Goal: Information Seeking & Learning: Learn about a topic

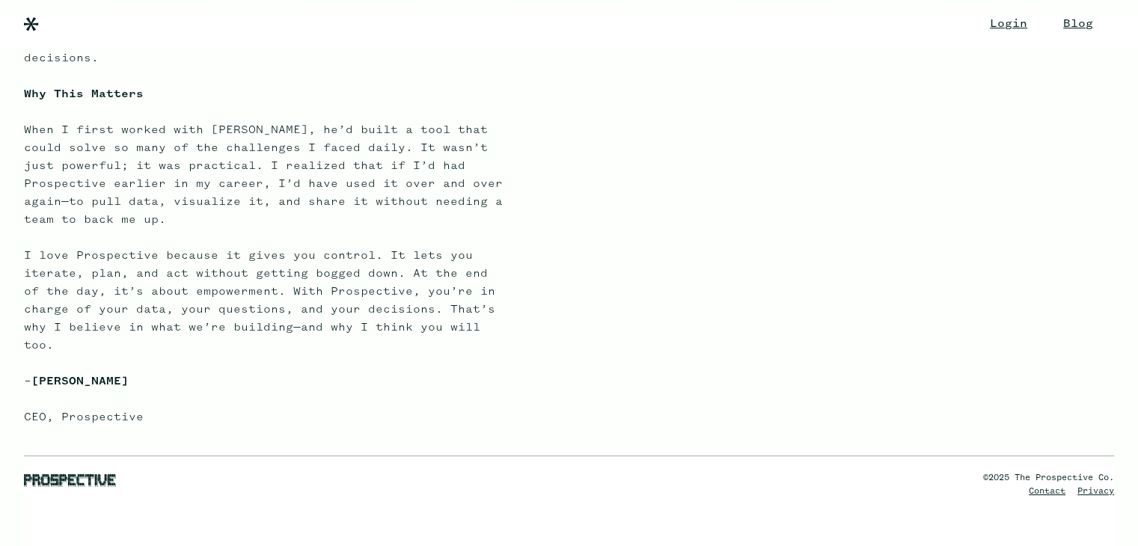
scroll to position [865, 0]
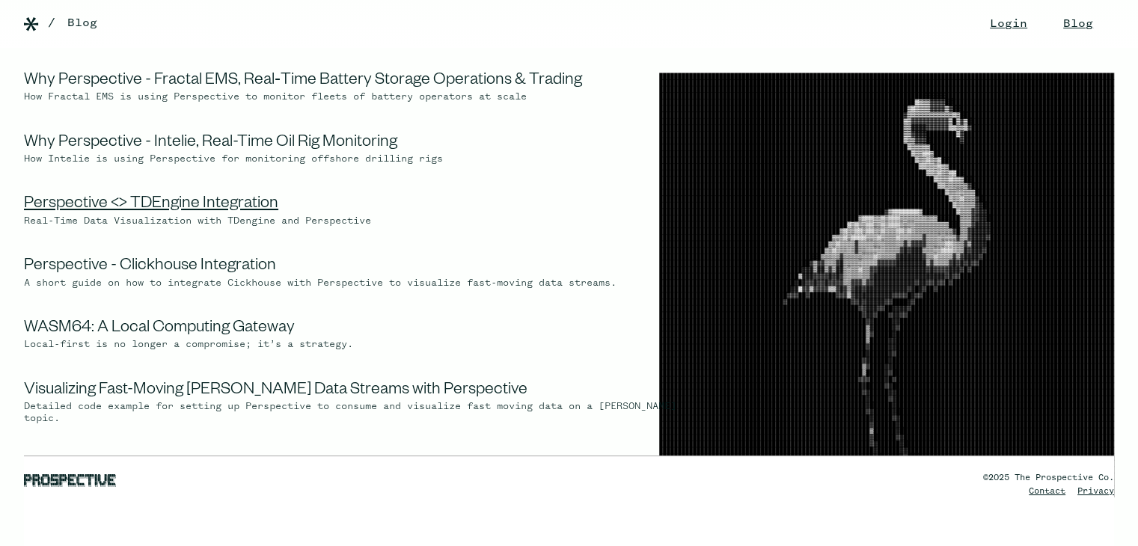
click at [211, 201] on link "Perspective <> TDEngine Integration" at bounding box center [151, 205] width 254 height 18
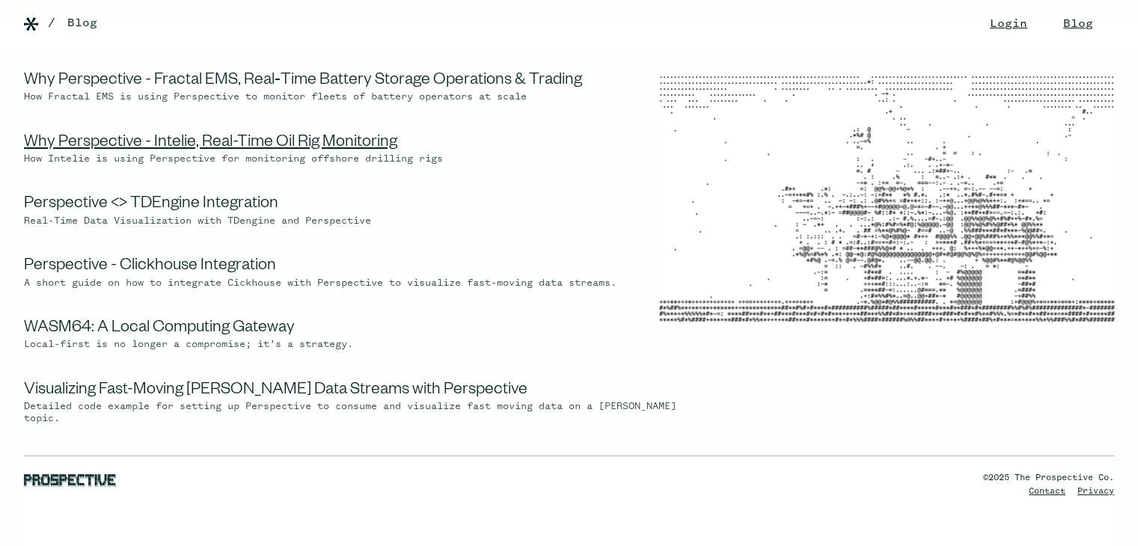
click at [159, 141] on link "Why Perspective - Intelie, Real-Time Oil Rig Monitoring" at bounding box center [210, 144] width 373 height 18
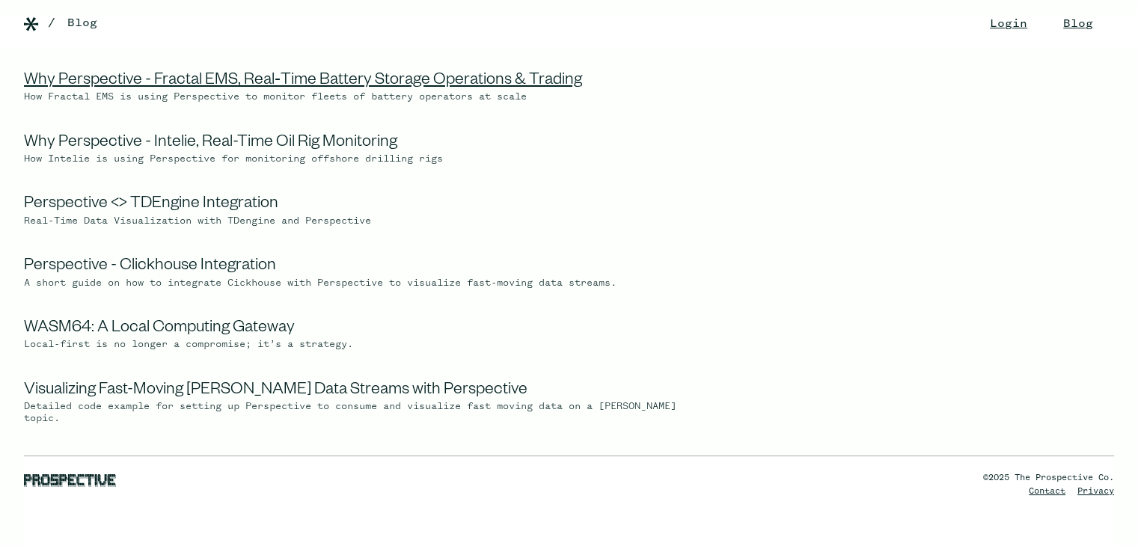
click at [105, 78] on link "Why Perspective - Fractal EMS, Real‑Time Battery Storage Operations & Trading" at bounding box center [303, 82] width 558 height 18
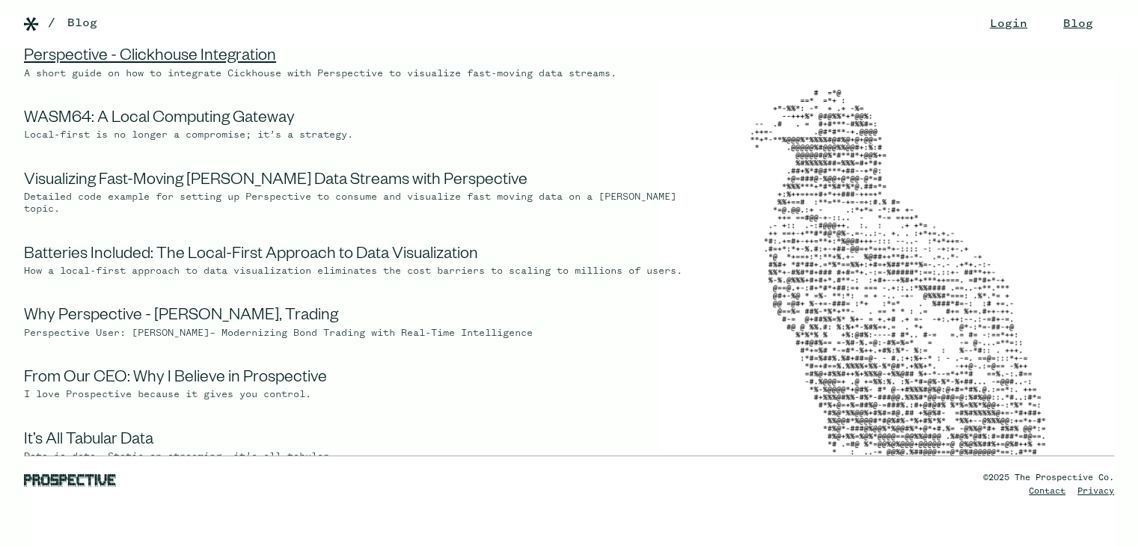
scroll to position [224, 0]
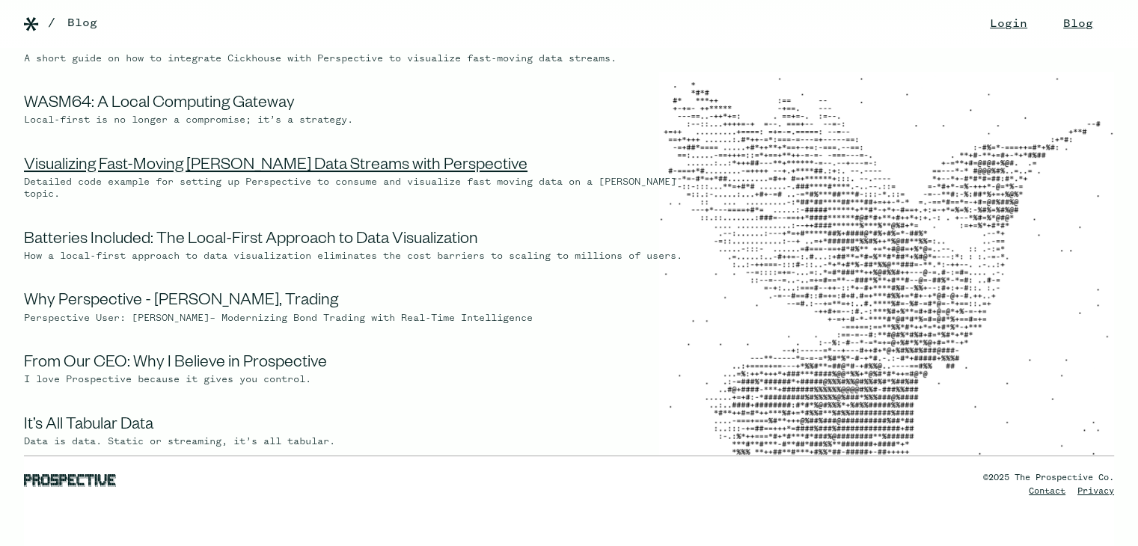
click at [111, 161] on link "Visualizing Fast-Moving Kafka Data Streams with Perspective" at bounding box center [275, 167] width 503 height 18
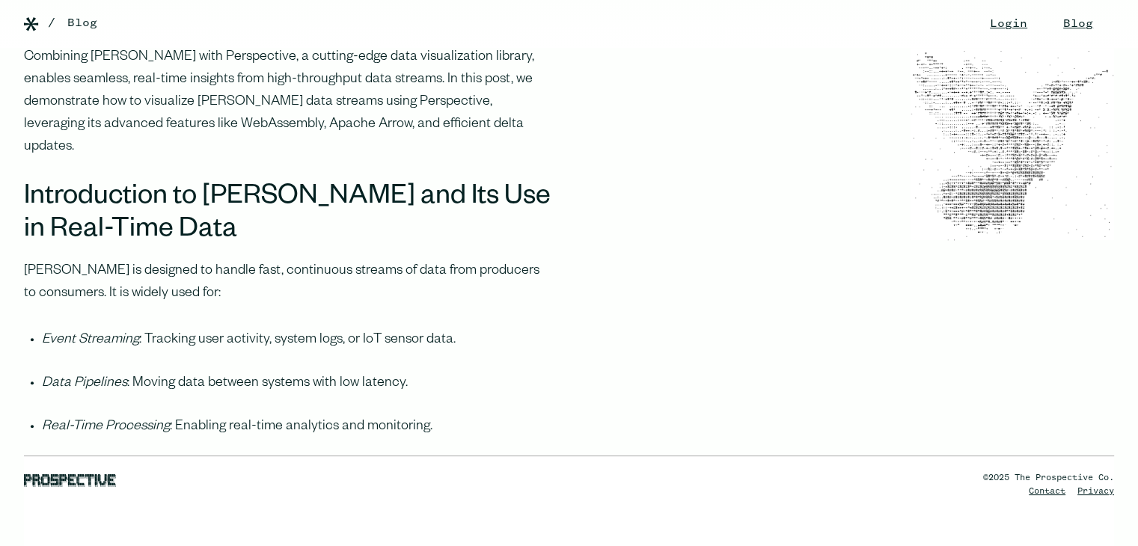
scroll to position [748, 0]
